Goal: Transaction & Acquisition: Purchase product/service

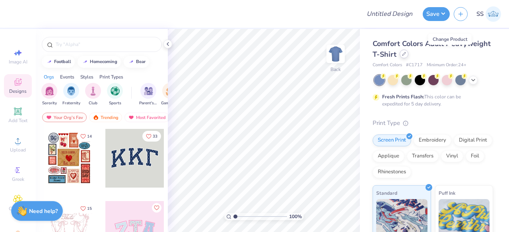
click at [408, 57] on div at bounding box center [403, 54] width 9 height 9
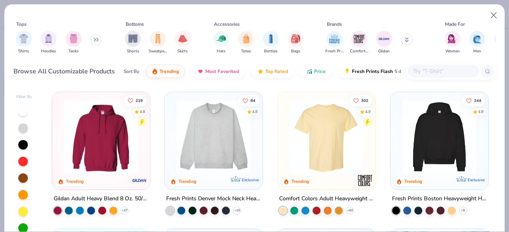
click at [188, 117] on img at bounding box center [213, 137] width 82 height 74
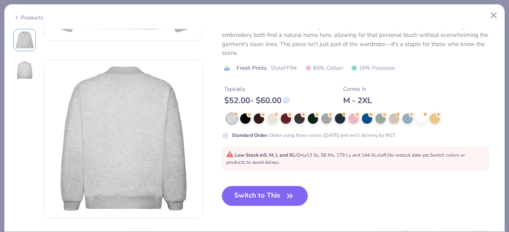
scroll to position [149, 0]
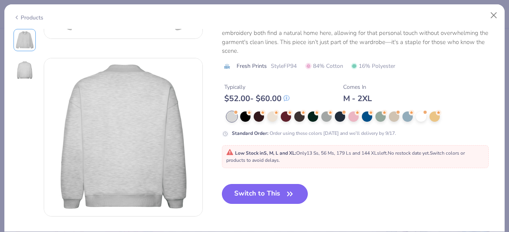
click at [246, 195] on button "Switch to This" at bounding box center [265, 194] width 86 height 20
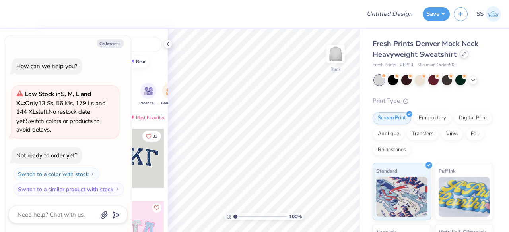
click at [462, 56] on icon at bounding box center [464, 54] width 4 height 4
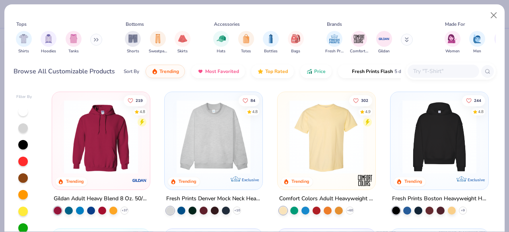
click at [230, 157] on img at bounding box center [213, 137] width 82 height 74
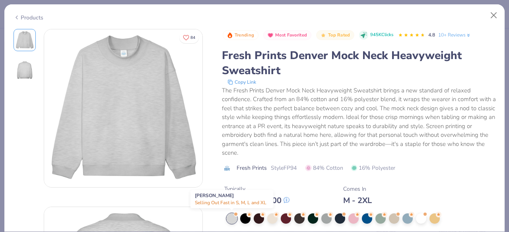
click at [233, 218] on div at bounding box center [231, 219] width 10 height 10
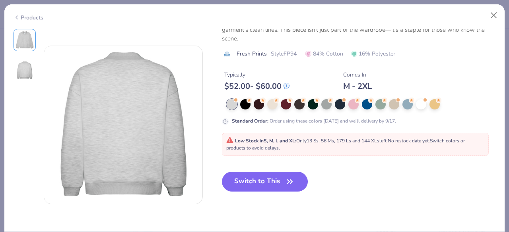
scroll to position [163, 0]
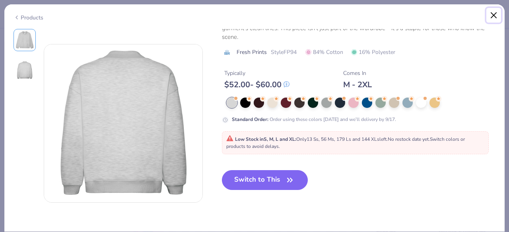
click at [492, 17] on button "Close" at bounding box center [493, 15] width 15 height 15
type textarea "x"
